Goal: Task Accomplishment & Management: Manage account settings

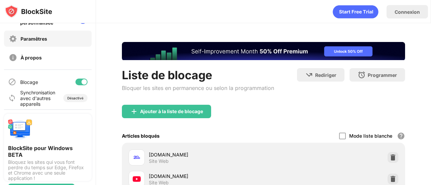
scroll to position [110, 0]
click at [81, 82] on div at bounding box center [83, 81] width 5 height 5
